Goal: Check status: Check status

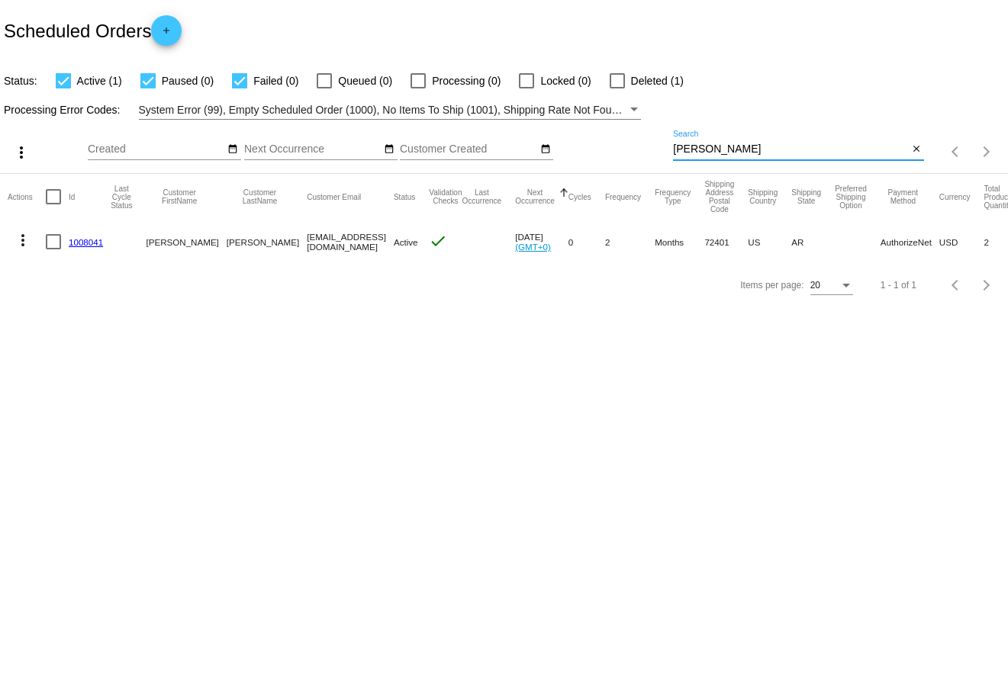
click at [711, 146] on input "vicky" at bounding box center [790, 149] width 235 height 12
type input "v"
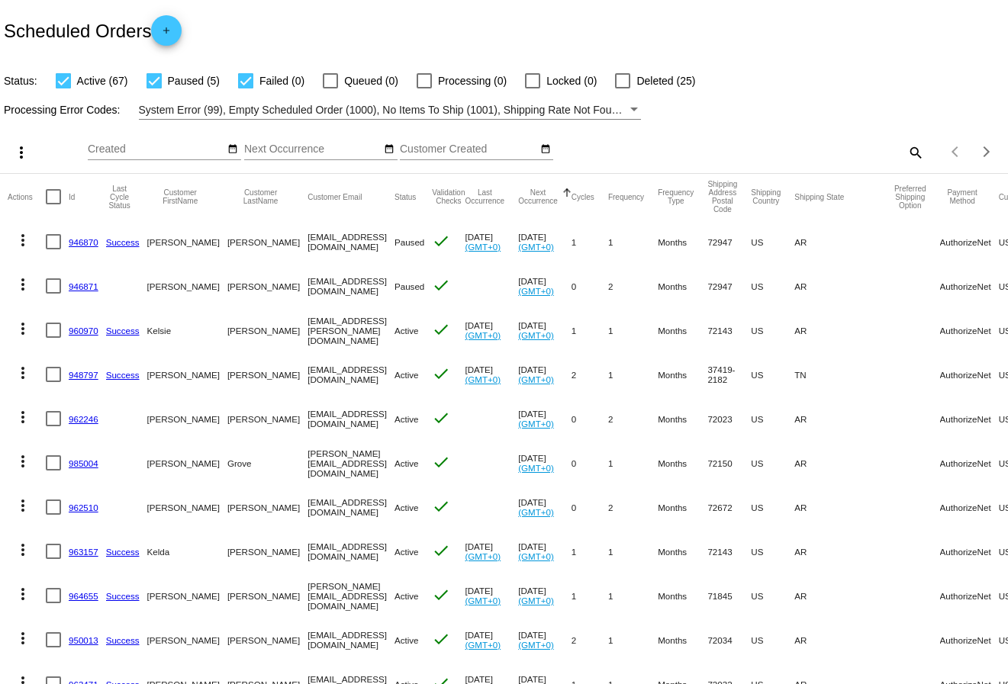
click at [908, 154] on mat-icon "search" at bounding box center [914, 152] width 18 height 24
click at [804, 150] on input "Search" at bounding box center [798, 149] width 251 height 12
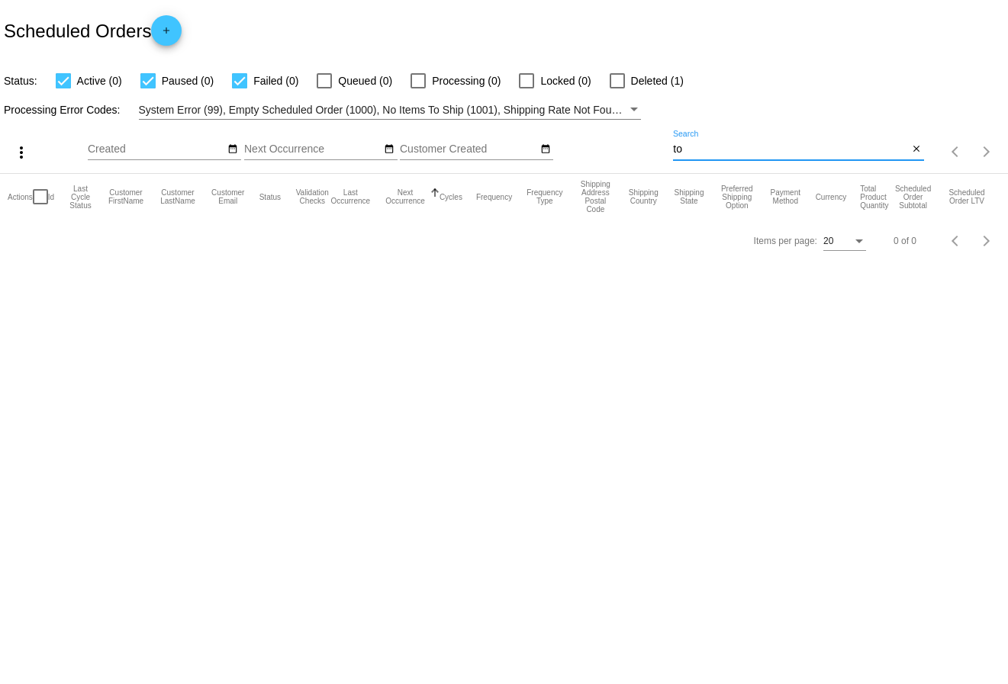
type input "t"
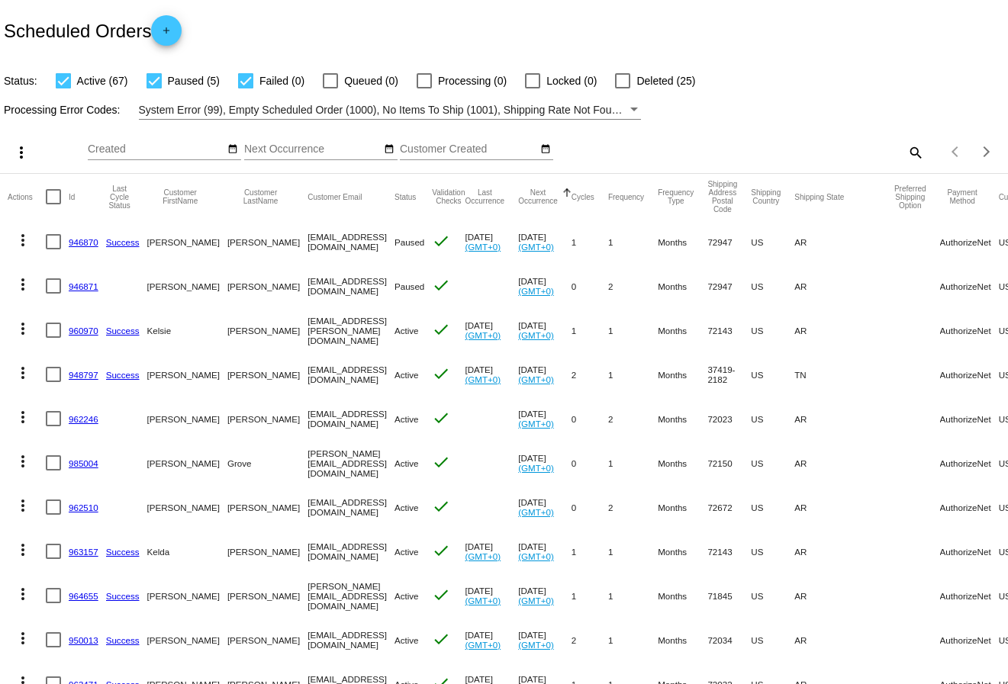
click at [917, 150] on mat-icon "search" at bounding box center [914, 152] width 18 height 24
click at [798, 145] on input "Search" at bounding box center [798, 149] width 251 height 12
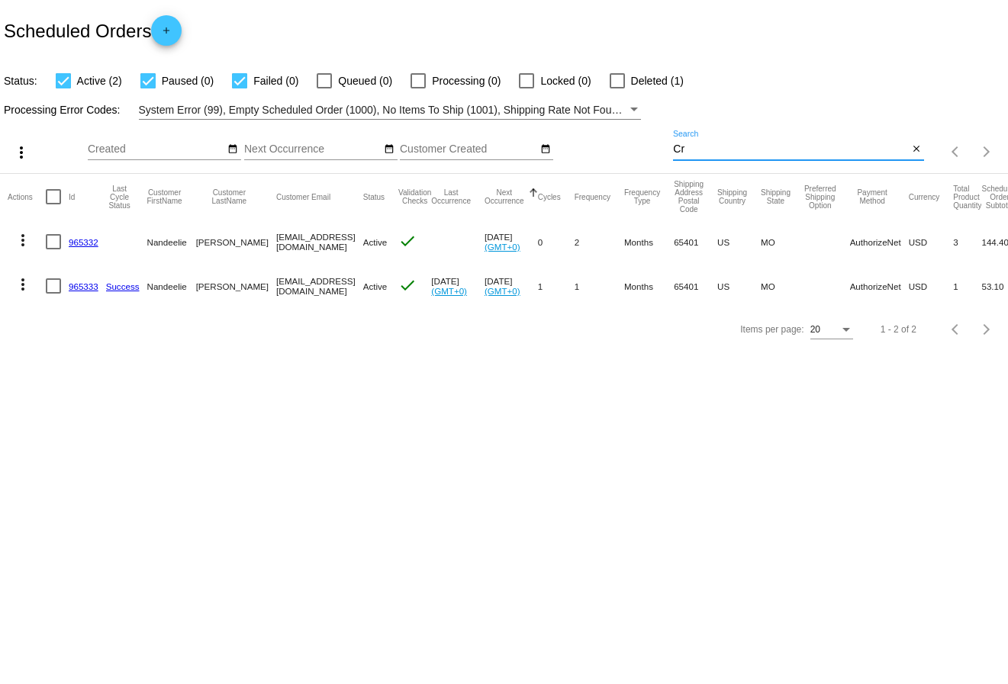
type input "C"
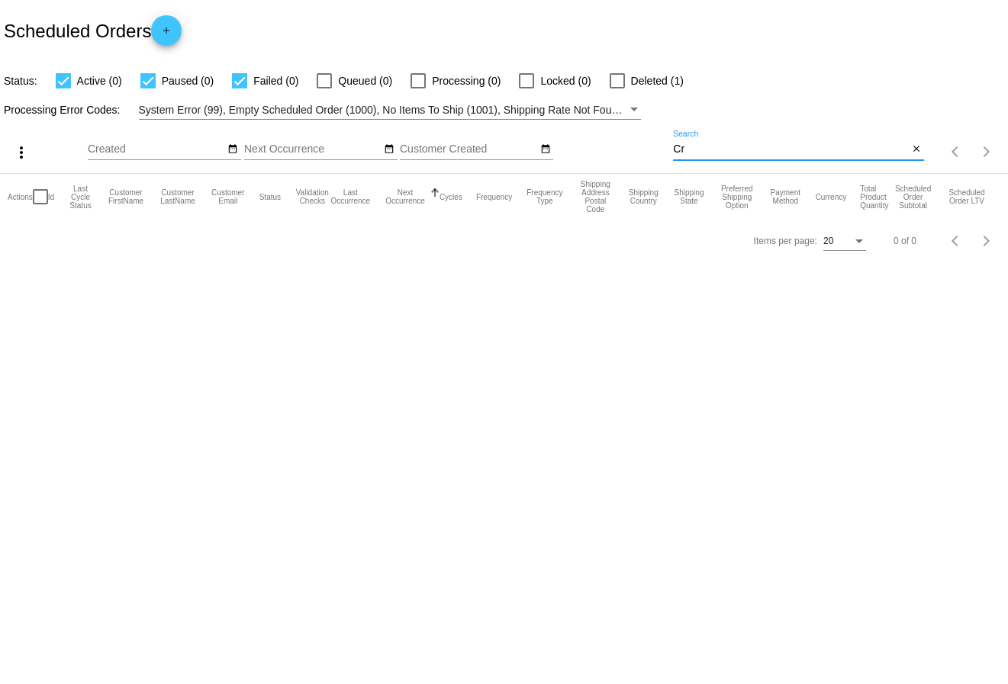
type input "C"
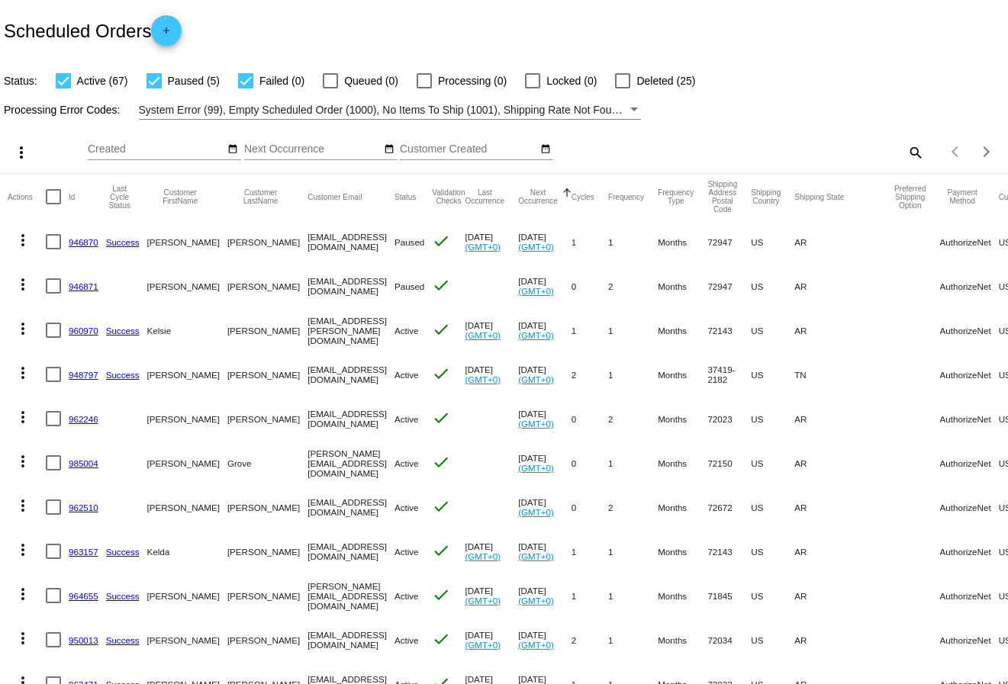
click at [60, 77] on div at bounding box center [63, 80] width 15 height 15
click at [63, 88] on input "Active (67)" at bounding box center [63, 88] width 1 height 1
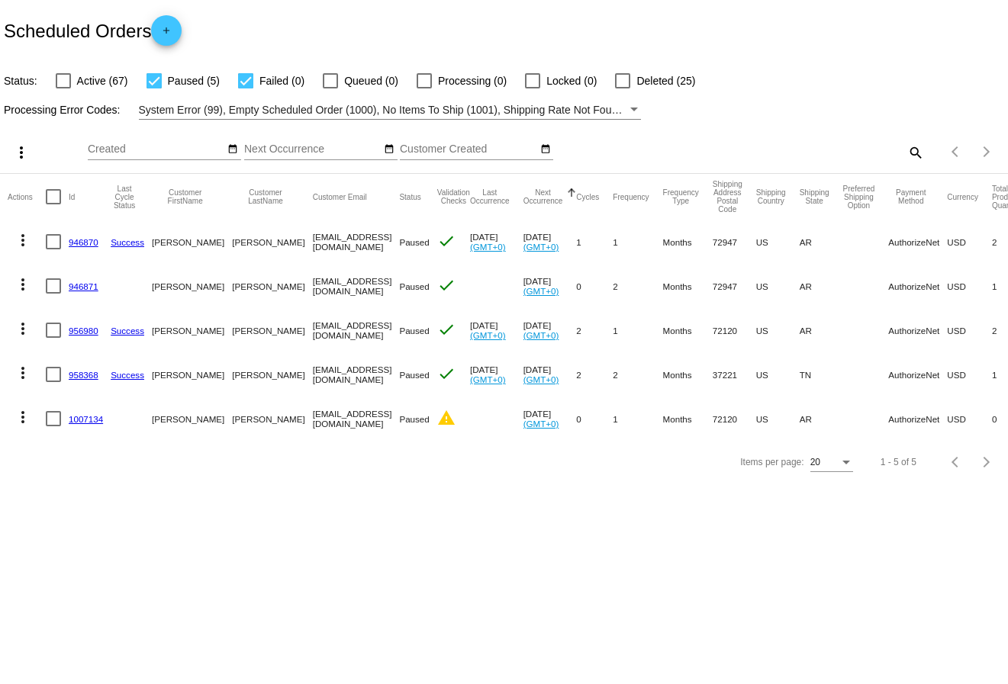
click at [63, 80] on div at bounding box center [63, 80] width 15 height 15
click at [63, 88] on input "Active (67)" at bounding box center [63, 88] width 1 height 1
checkbox input "true"
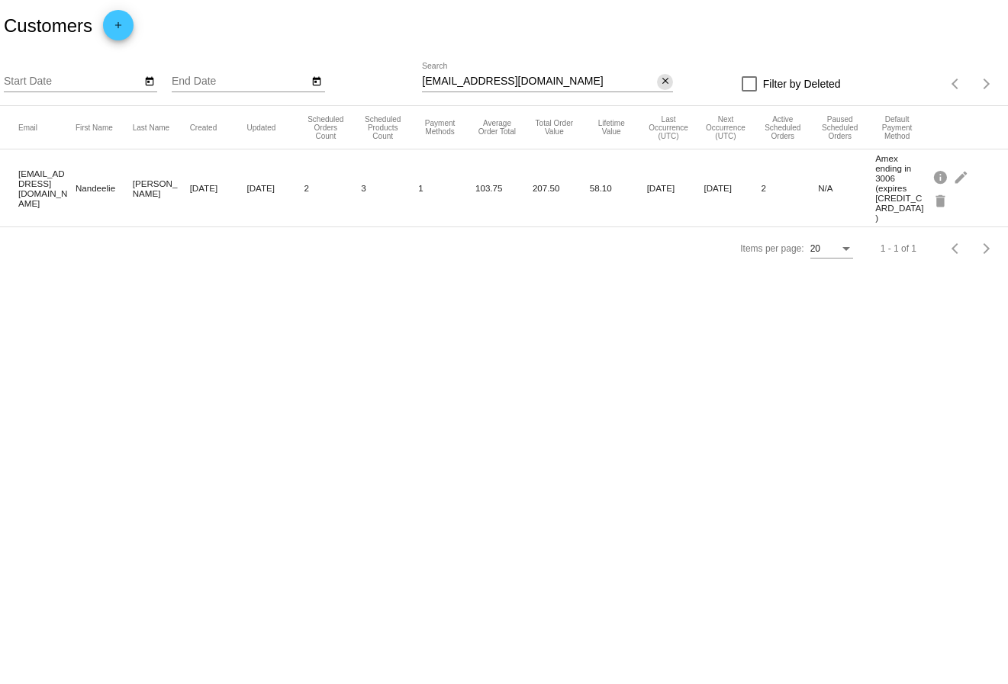
click at [664, 85] on mat-icon "close" at bounding box center [665, 82] width 11 height 12
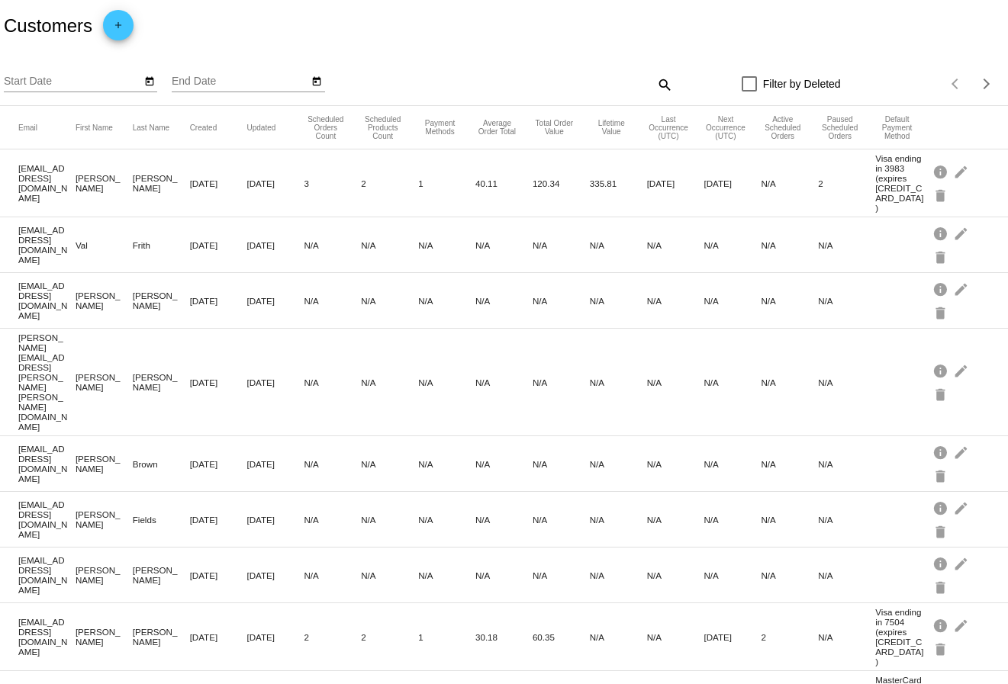
click at [666, 82] on mat-icon "search" at bounding box center [663, 84] width 18 height 24
click at [577, 73] on div "Search" at bounding box center [547, 78] width 251 height 30
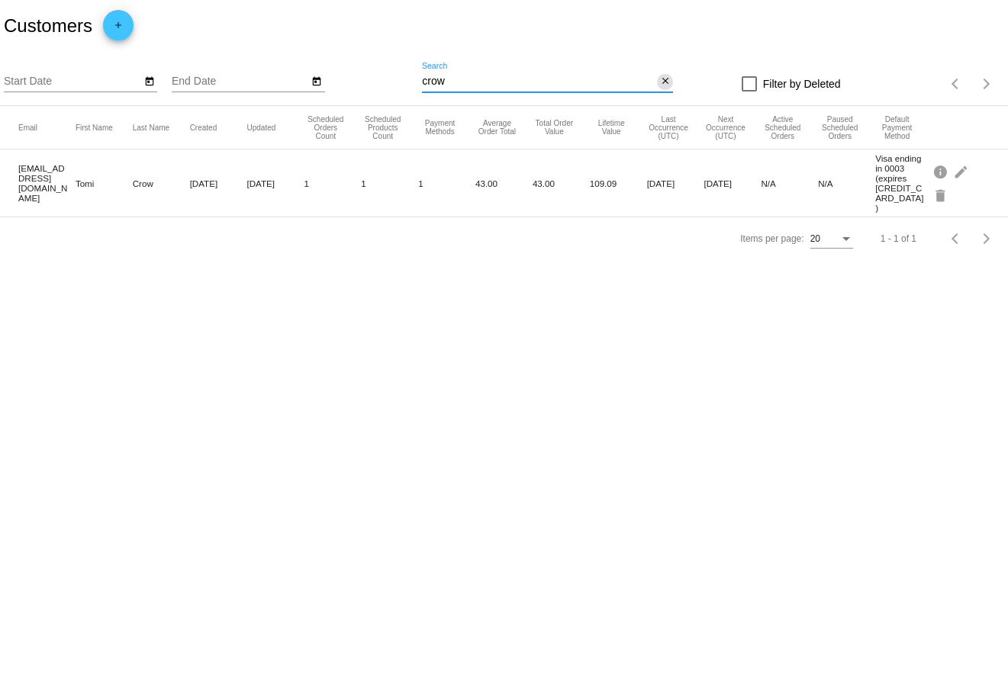
type input "crow"
click at [666, 84] on mat-icon "close" at bounding box center [665, 82] width 11 height 12
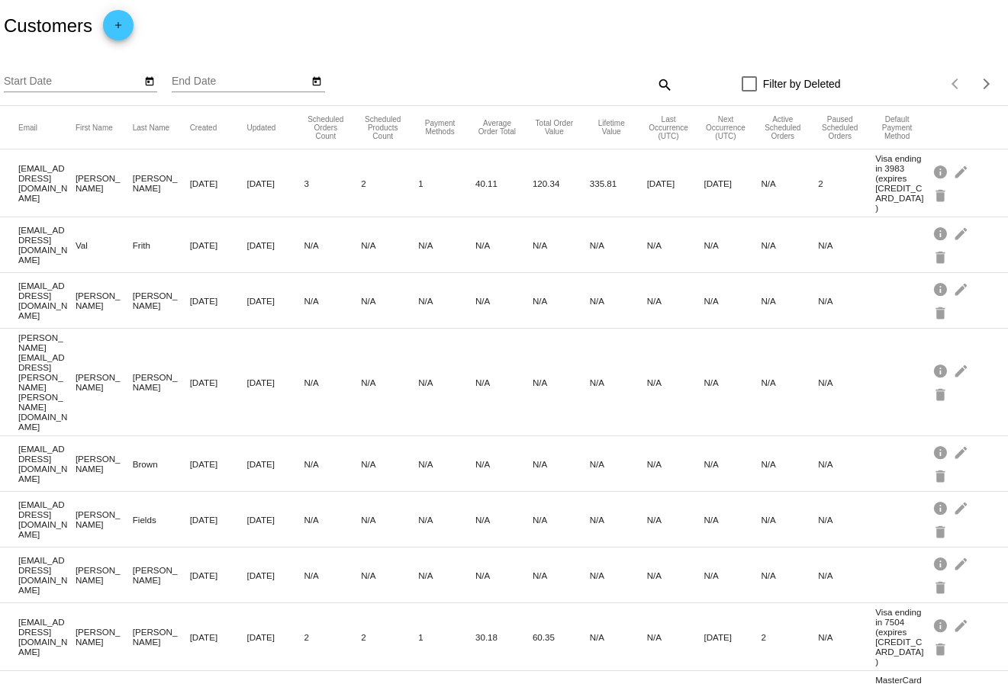
click at [663, 84] on mat-icon "search" at bounding box center [663, 84] width 18 height 24
click at [626, 85] on input "Search" at bounding box center [547, 82] width 251 height 12
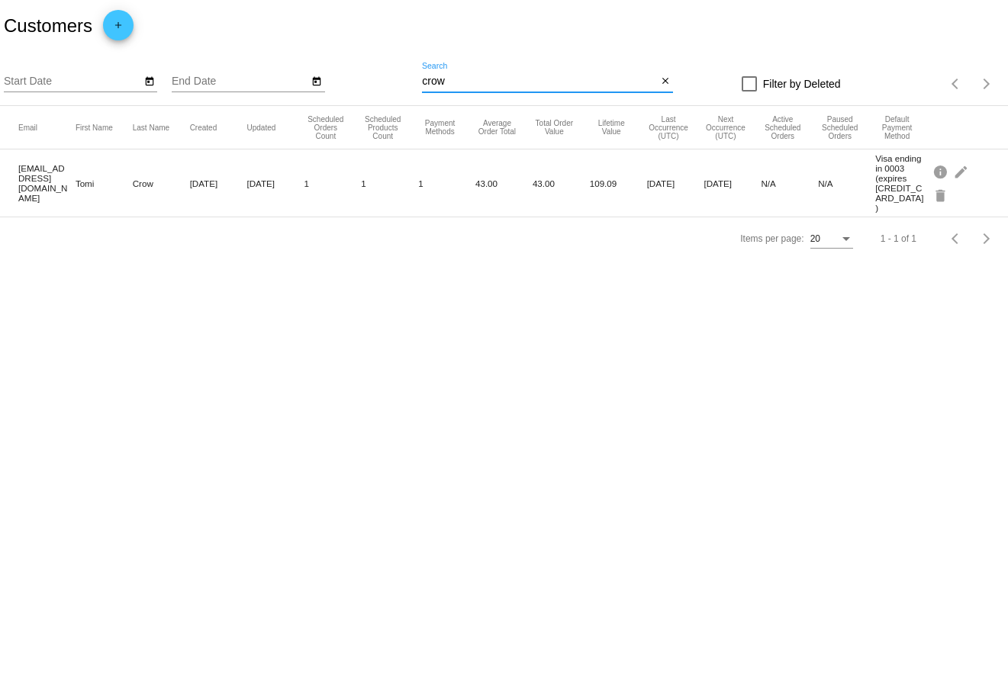
type input "crow"
